Goal: Task Accomplishment & Management: Manage account settings

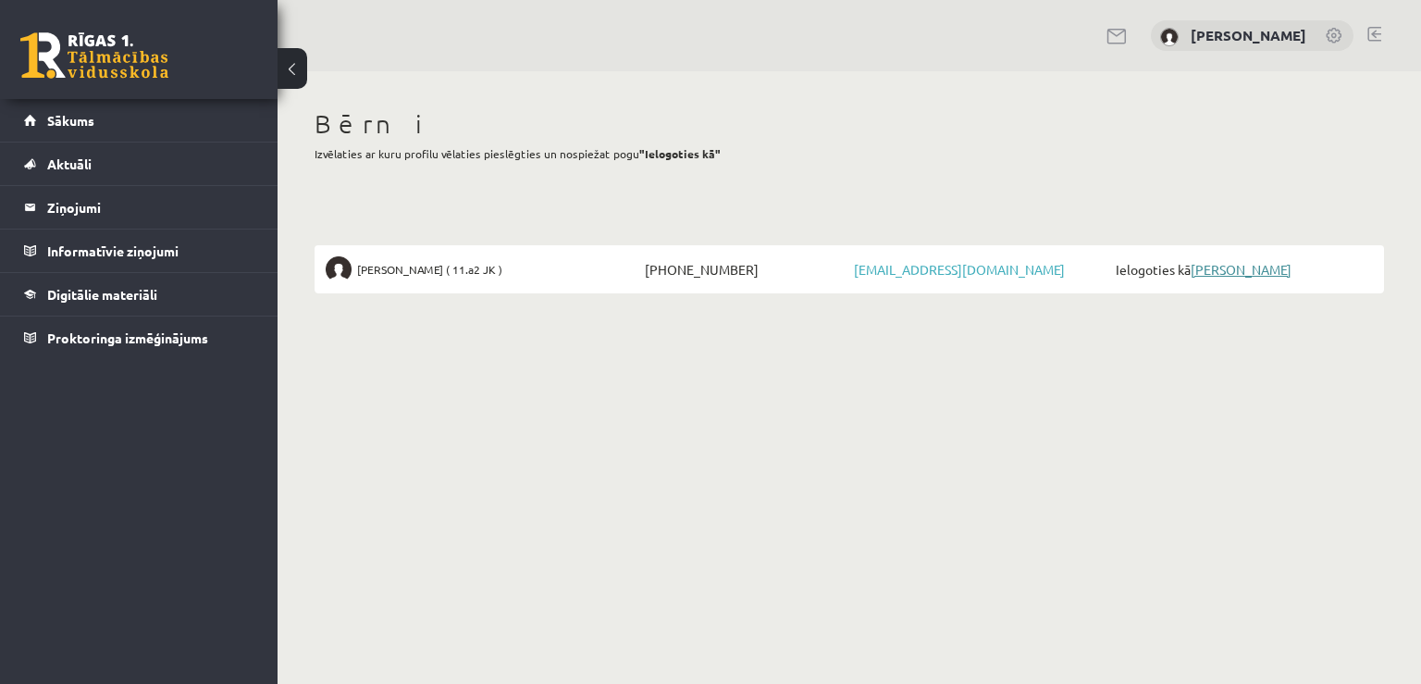
click at [1215, 268] on link "[PERSON_NAME]" at bounding box center [1240, 269] width 101 height 17
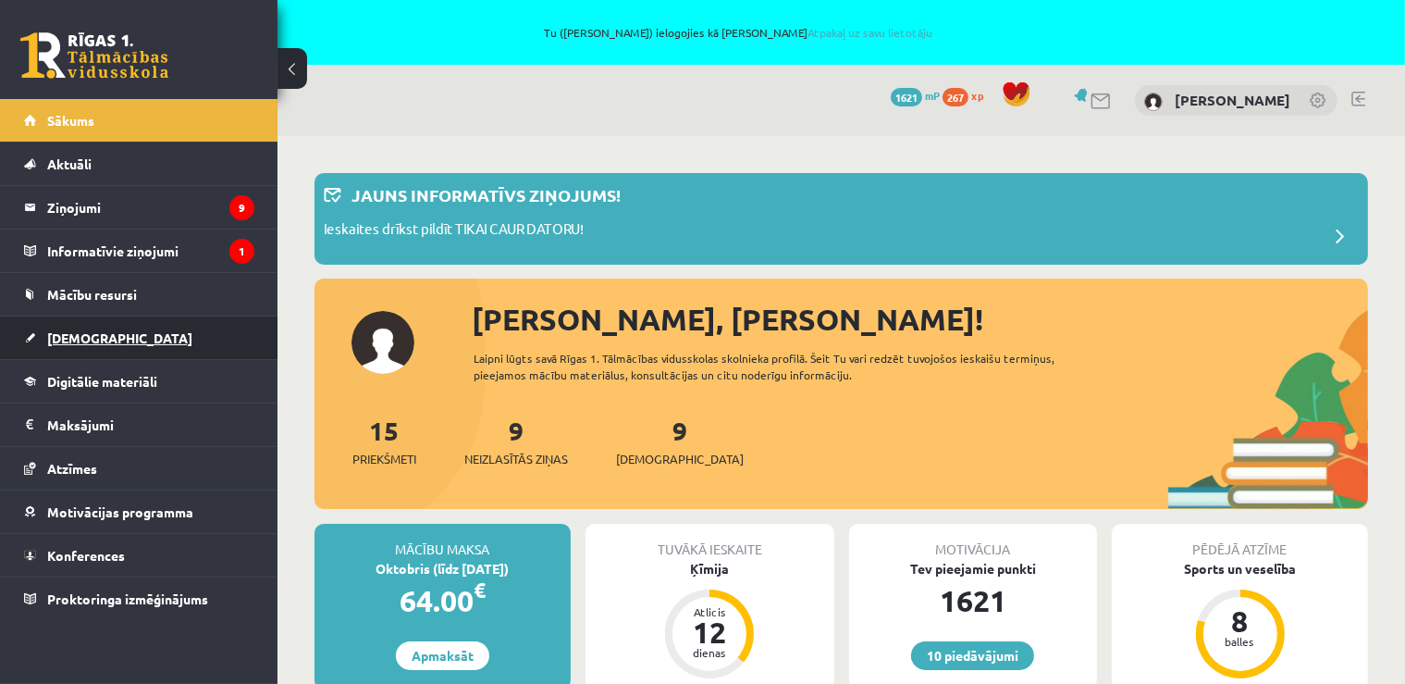
click at [80, 348] on link "[DEMOGRAPHIC_DATA]" at bounding box center [139, 337] width 230 height 43
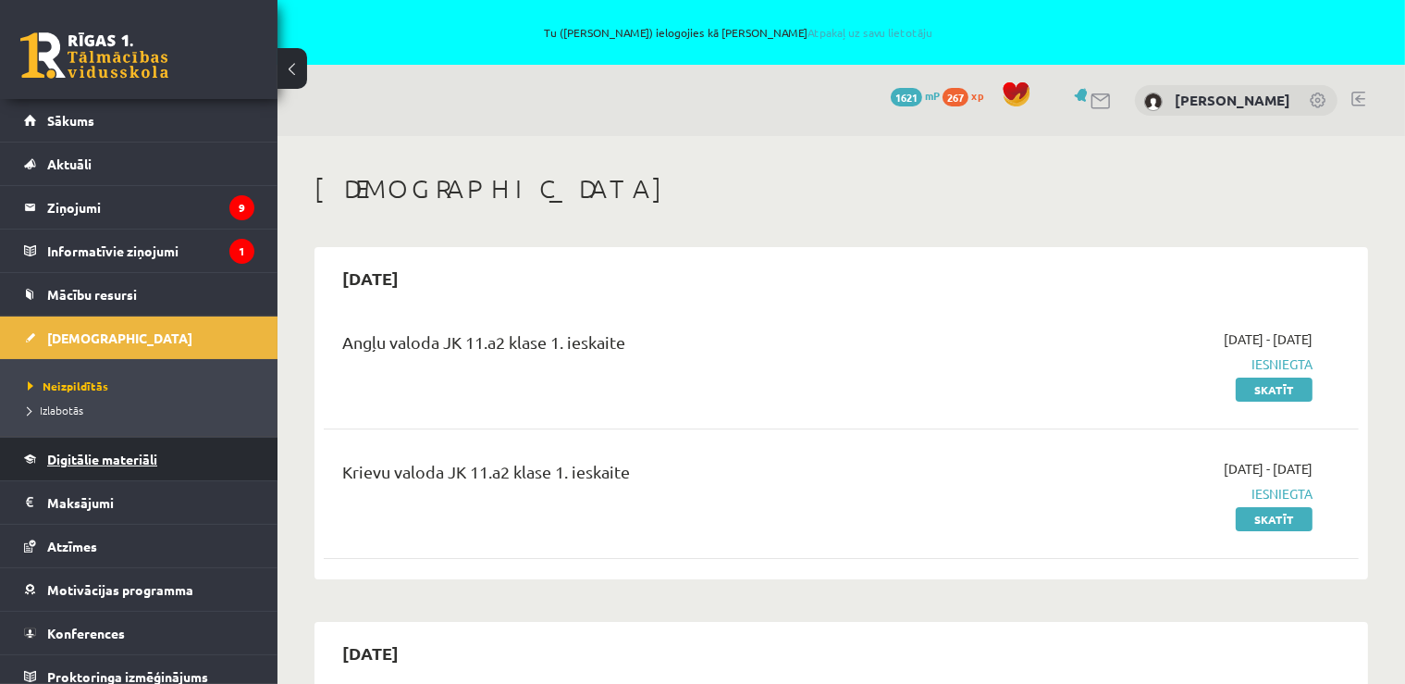
click at [89, 450] on link "Digitālie materiāli" at bounding box center [139, 458] width 230 height 43
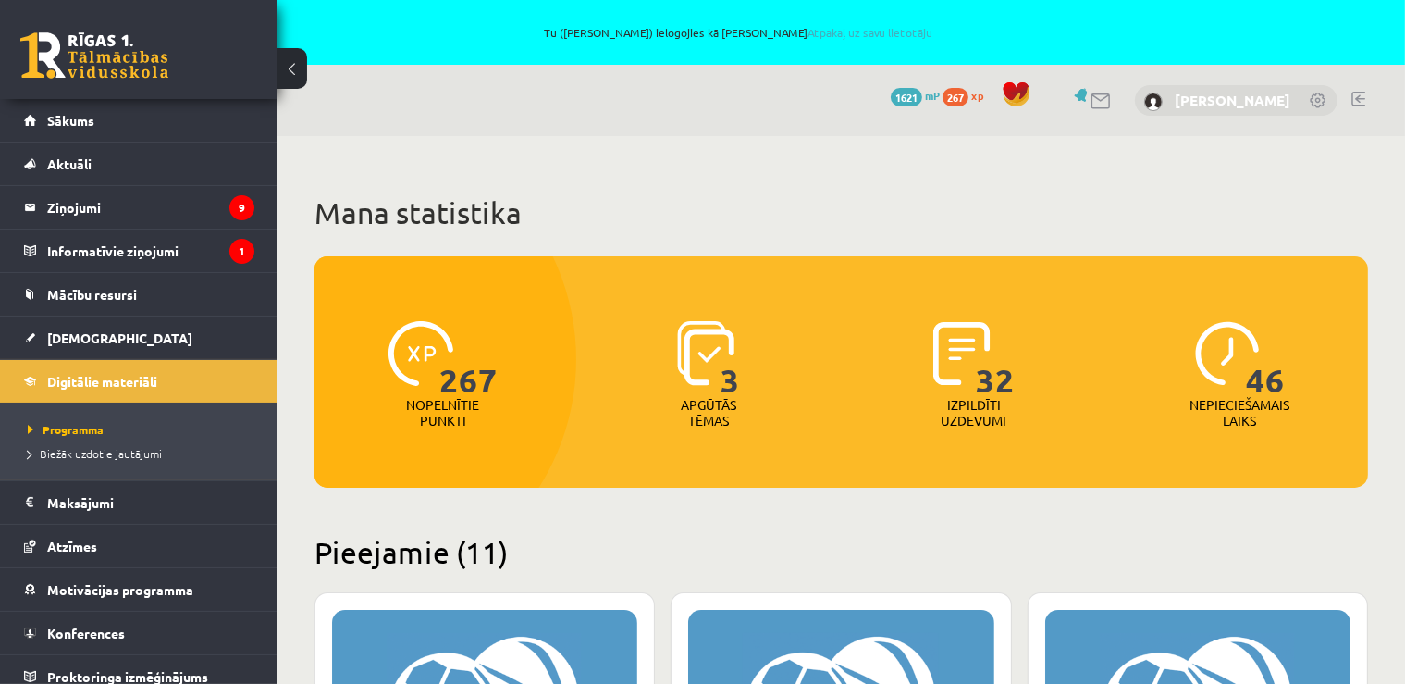
click at [1219, 105] on link "[PERSON_NAME]" at bounding box center [1233, 100] width 116 height 18
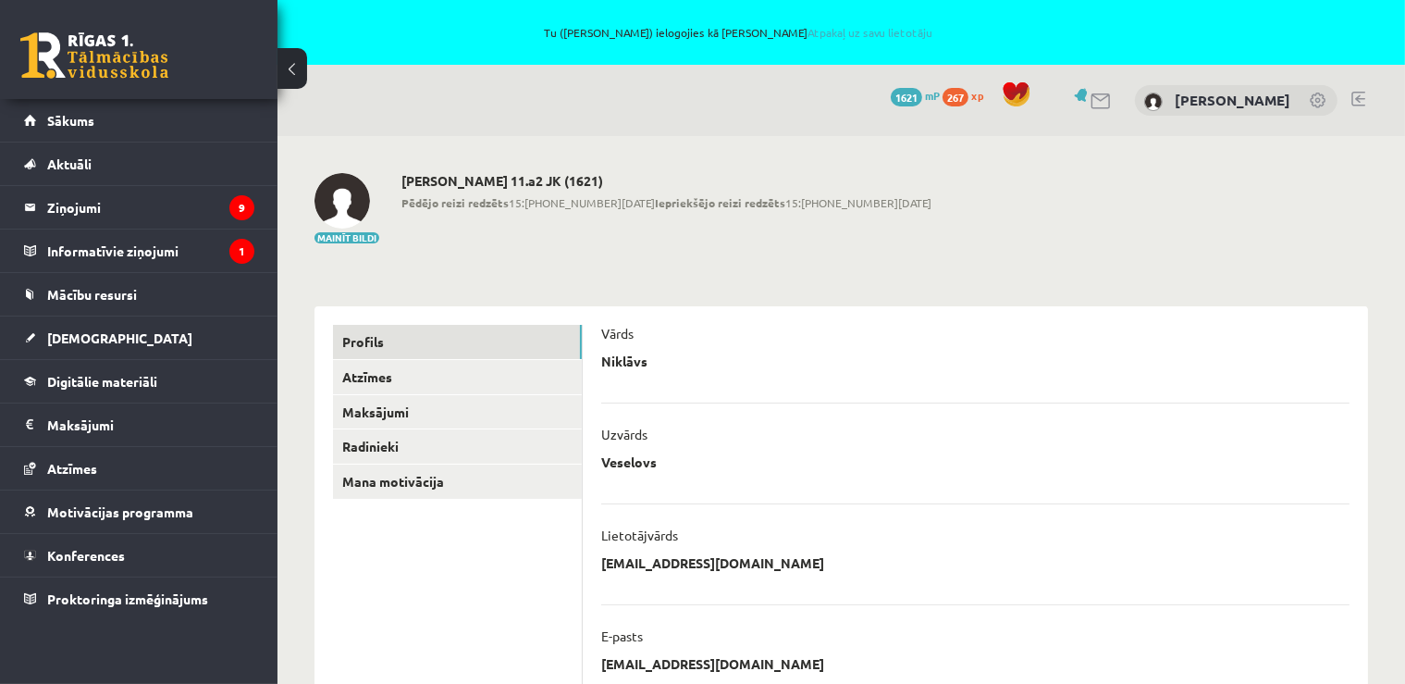
click at [1357, 99] on link at bounding box center [1358, 99] width 14 height 15
